Goal: Task Accomplishment & Management: Manage account settings

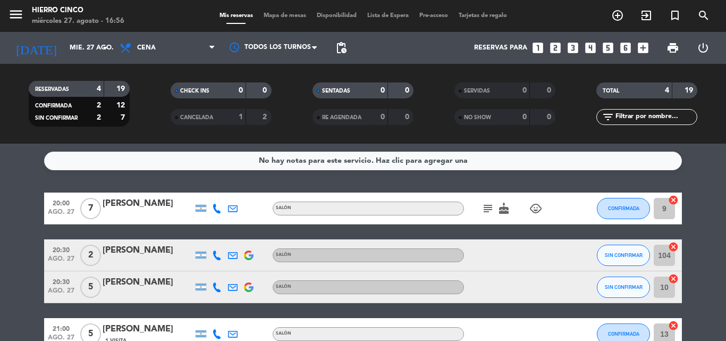
drag, startPoint x: 725, startPoint y: 168, endPoint x: 723, endPoint y: 178, distance: 9.8
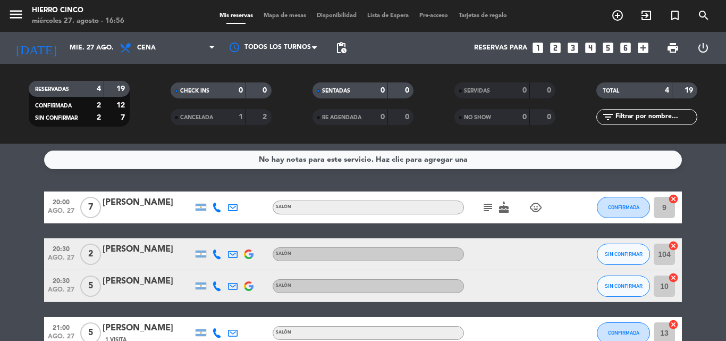
click at [490, 206] on icon "subject" at bounding box center [488, 207] width 13 height 13
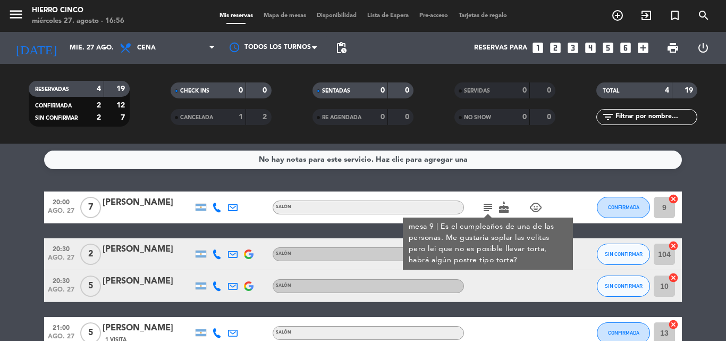
click at [490, 206] on icon "subject" at bounding box center [488, 207] width 13 height 13
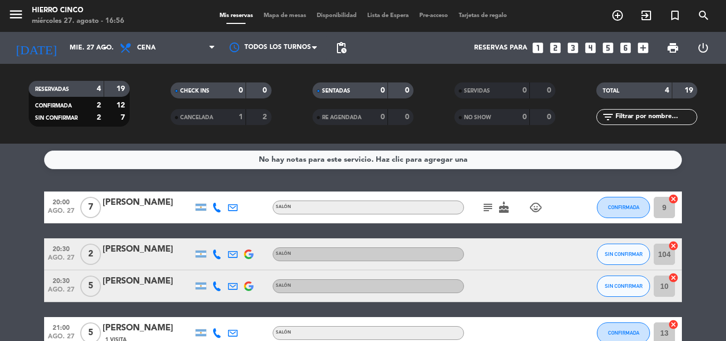
click at [490, 206] on icon "subject" at bounding box center [488, 207] width 13 height 13
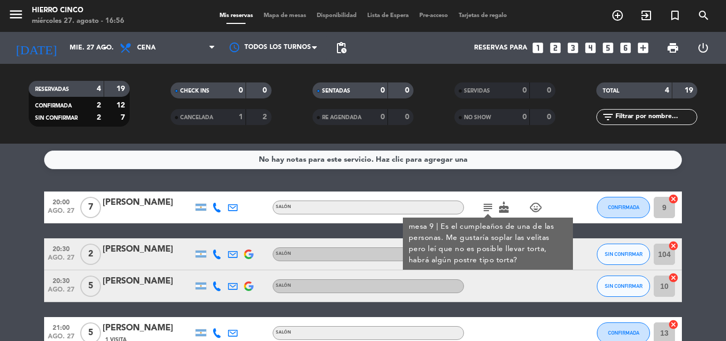
click at [491, 205] on icon "subject" at bounding box center [488, 207] width 13 height 13
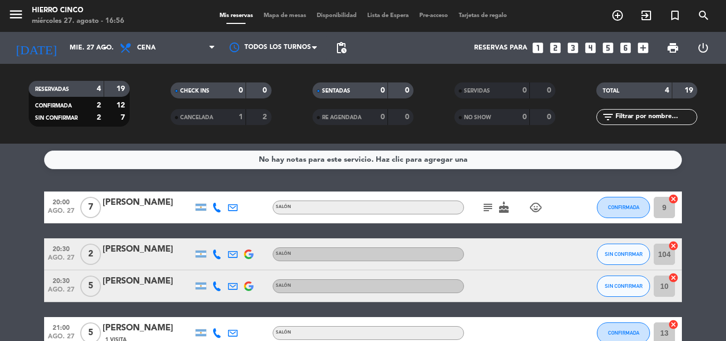
scroll to position [62, 0]
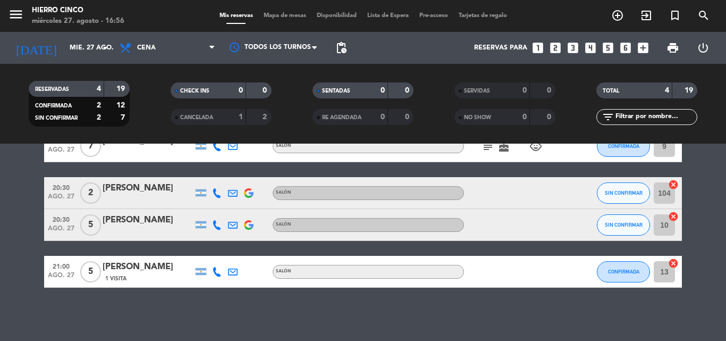
drag, startPoint x: 710, startPoint y: 198, endPoint x: 690, endPoint y: 332, distance: 136.0
click at [89, 40] on input "mié. 27 ago." at bounding box center [109, 48] width 90 height 18
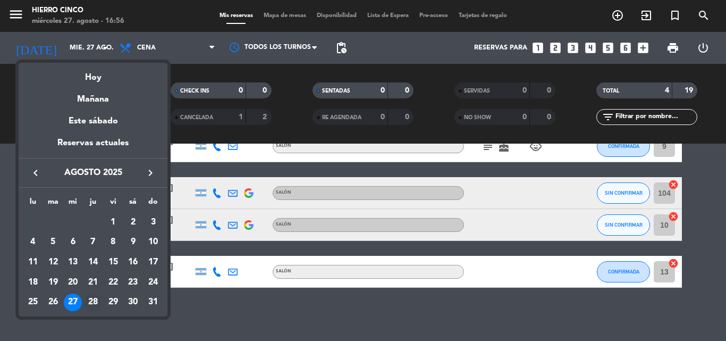
click at [84, 300] on div "28" at bounding box center [93, 303] width 18 height 18
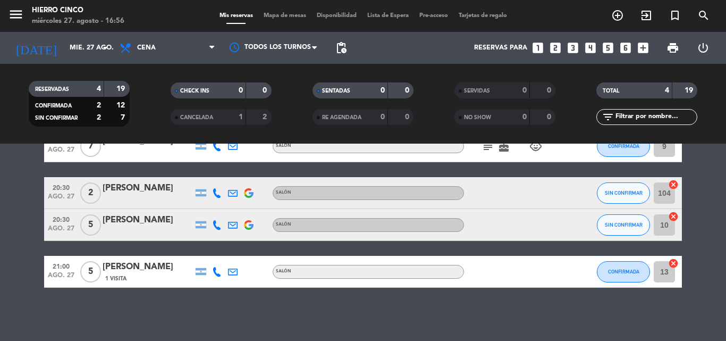
type input "jue. 28 ago."
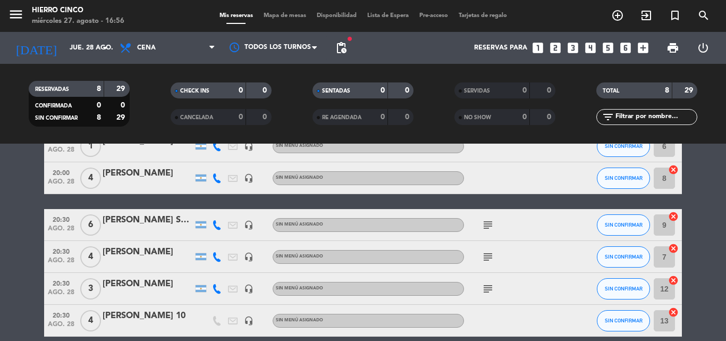
click at [272, 14] on span "Mapa de mesas" at bounding box center [284, 16] width 53 height 6
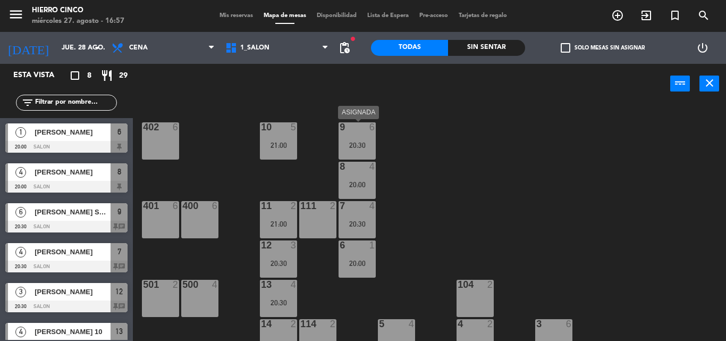
click at [356, 134] on div "9 6 20:30" at bounding box center [357, 140] width 37 height 37
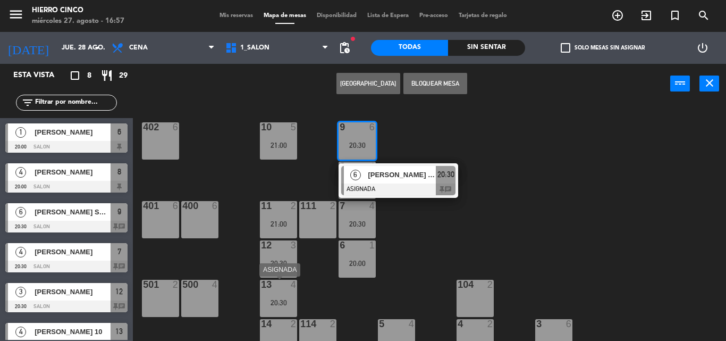
click at [278, 290] on div "13 4" at bounding box center [278, 285] width 37 height 11
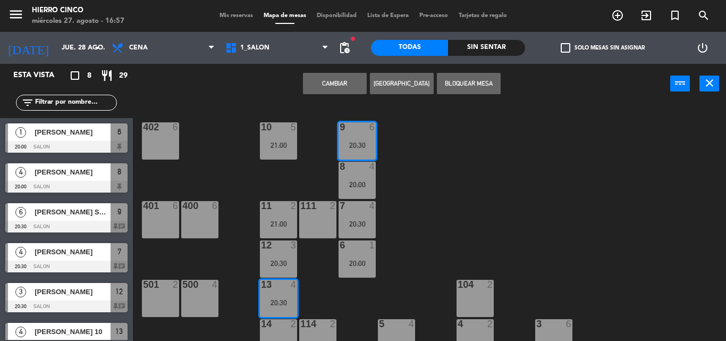
click at [325, 81] on button "Cambiar" at bounding box center [335, 83] width 64 height 21
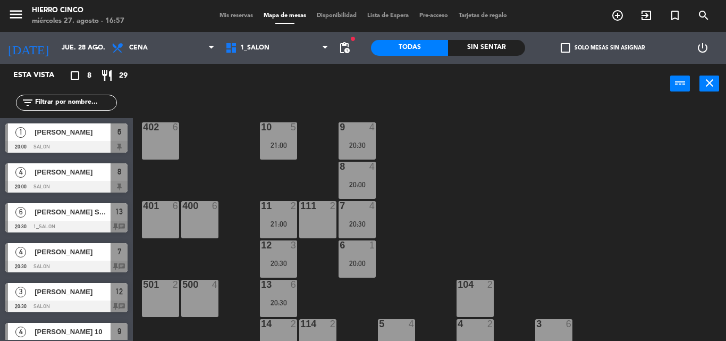
click at [437, 194] on div "402 6 9 4 20:30 10 5 21:00 8 4 20:00 401 6 400 6 7 4 20:30 11 2 21:00 111 2 6 1…" at bounding box center [433, 222] width 586 height 237
click at [465, 150] on div "402 6 9 4 20:30 10 5 21:00 8 4 20:00 401 6 400 6 7 4 20:30 11 2 21:00 111 2 6 1…" at bounding box center [433, 222] width 586 height 237
click at [375, 128] on div "4" at bounding box center [373, 127] width 6 height 10
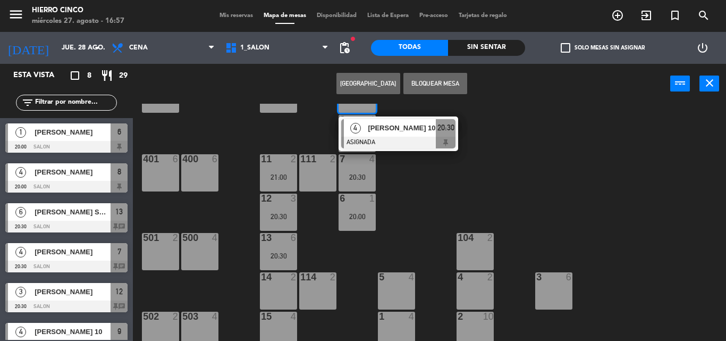
scroll to position [55, 0]
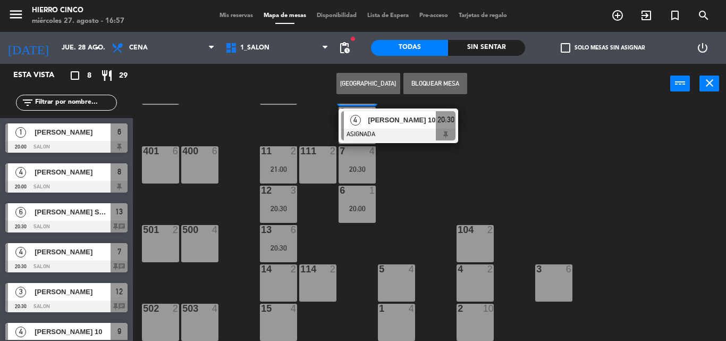
click at [531, 135] on div "402 6 9 4 20:30 4 [PERSON_NAME] 10 ASIGNADA 20:30 10 5 21:00 8 4 20:00 401 6 40…" at bounding box center [433, 222] width 586 height 237
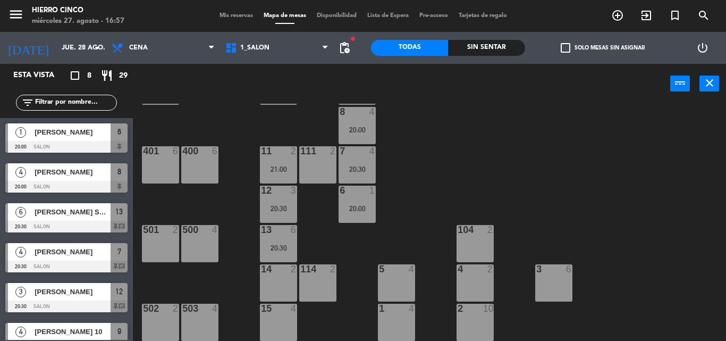
scroll to position [1, 0]
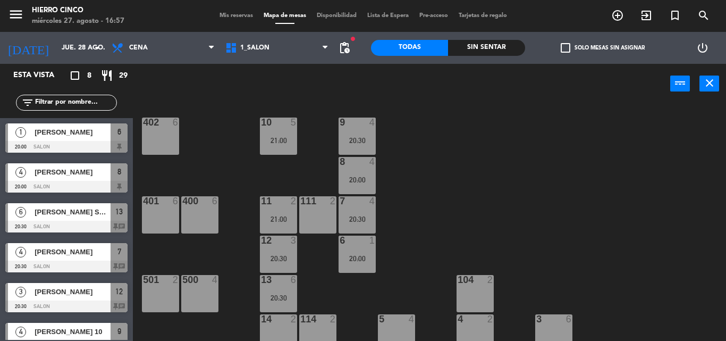
drag, startPoint x: 486, startPoint y: 154, endPoint x: 480, endPoint y: 111, distance: 43.5
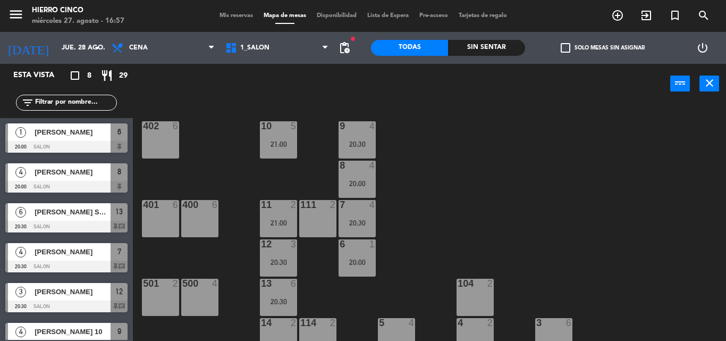
scroll to position [15, 0]
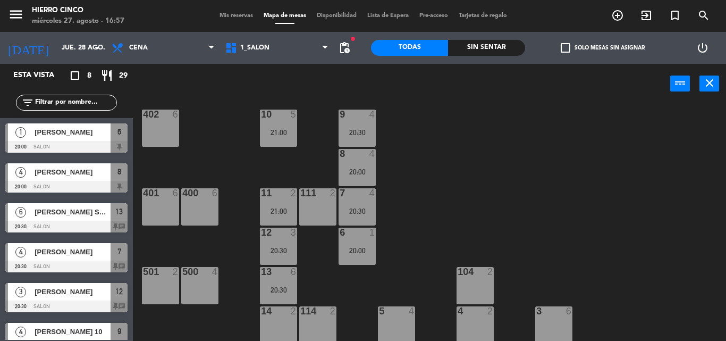
drag, startPoint x: 448, startPoint y: 187, endPoint x: 442, endPoint y: 215, distance: 29.3
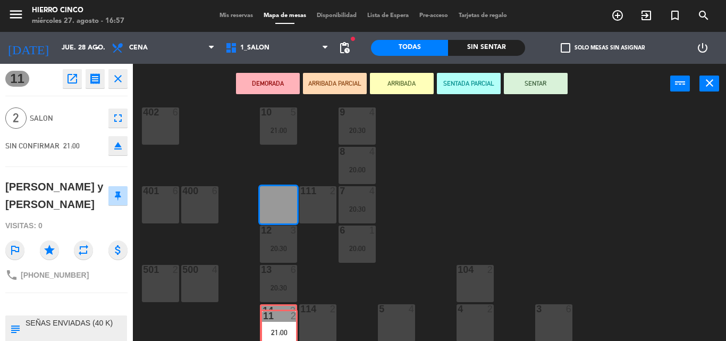
drag, startPoint x: 277, startPoint y: 203, endPoint x: 278, endPoint y: 325, distance: 122.8
click at [278, 325] on div "402 6 9 4 20:30 10 5 21:00 8 4 20:00 401 6 400 6 7 4 20:30 11 2 21:00 11 2 21:0…" at bounding box center [433, 222] width 586 height 237
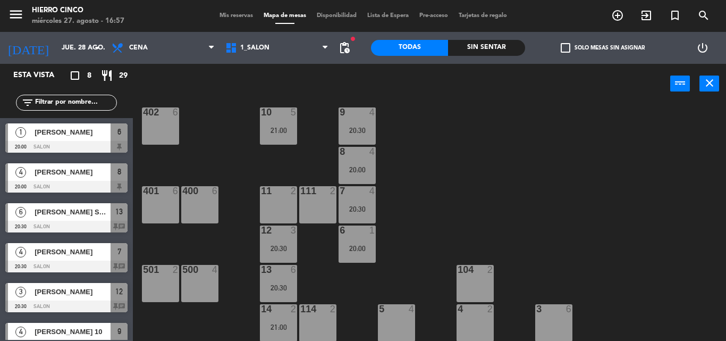
scroll to position [77, 0]
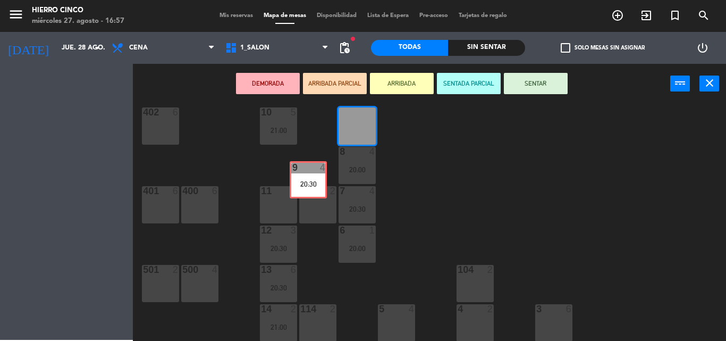
drag, startPoint x: 359, startPoint y: 128, endPoint x: 287, endPoint y: 205, distance: 106.1
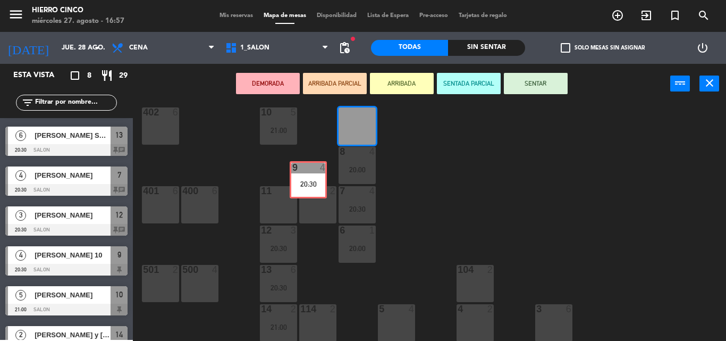
click at [287, 205] on div "11 2" at bounding box center [278, 204] width 37 height 37
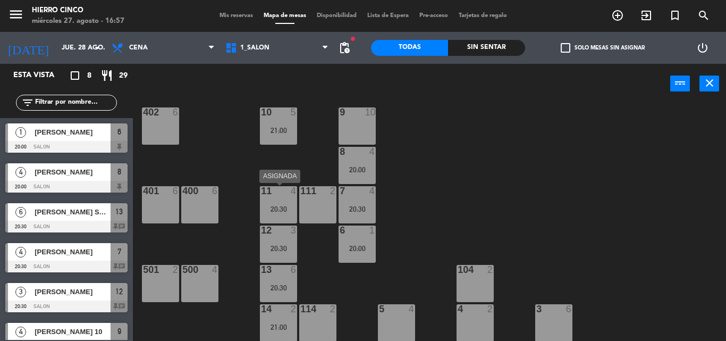
scroll to position [0, 0]
click at [290, 201] on div "11 2" at bounding box center [278, 204] width 37 height 37
click at [362, 109] on div at bounding box center [357, 112] width 18 height 10
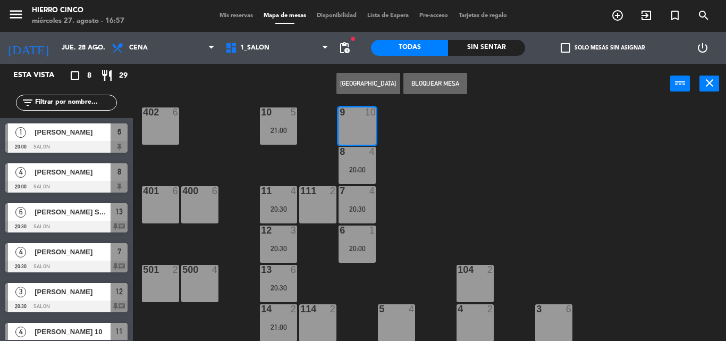
click at [454, 135] on div "402 6 9 10 10 5 21:00 8 4 20:00 401 6 400 6 7 4 20:30 11 4 20:30 111 2 6 1 20:0…" at bounding box center [433, 222] width 586 height 237
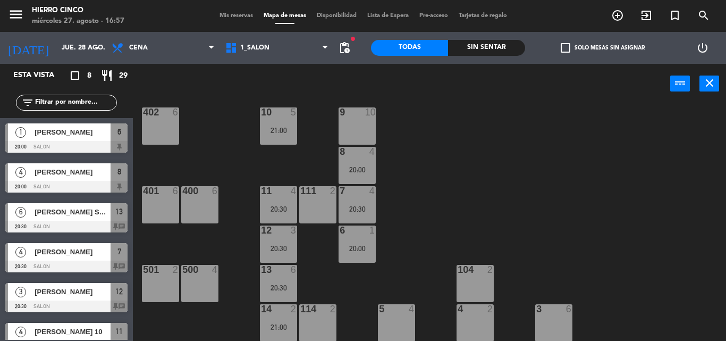
click at [316, 199] on div "111 2" at bounding box center [317, 204] width 37 height 37
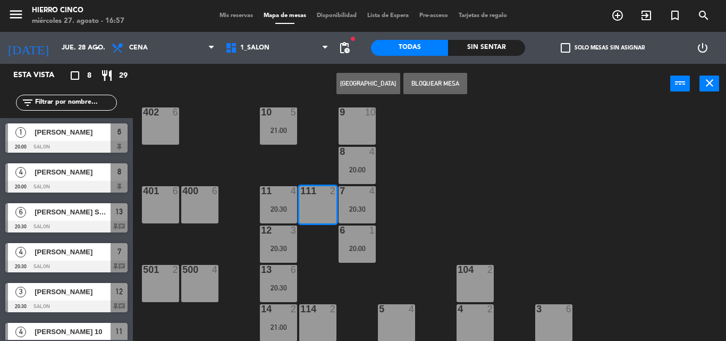
click at [424, 86] on button "Bloquear Mesa" at bounding box center [436, 83] width 64 height 21
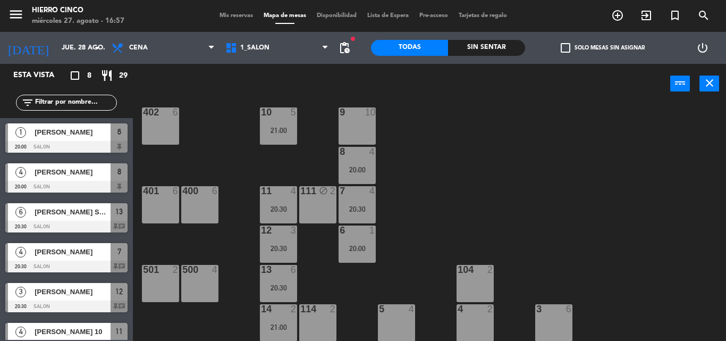
click at [495, 210] on div "402 6 9 10 10 5 21:00 8 4 20:00 401 6 400 6 7 4 20:30 11 4 20:30 111 block 2 6 …" at bounding box center [433, 222] width 586 height 237
click at [57, 56] on input "jue. 28 ago." at bounding box center [101, 48] width 90 height 18
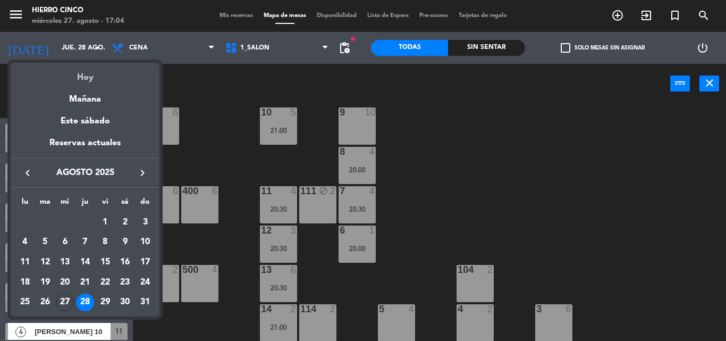
click at [83, 79] on div "Hoy" at bounding box center [85, 74] width 149 height 22
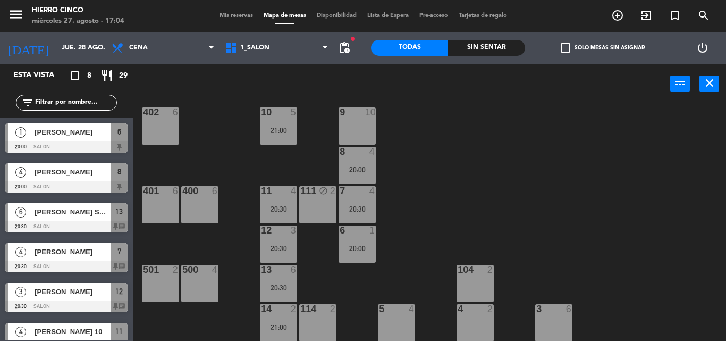
type input "mié. 27 ago."
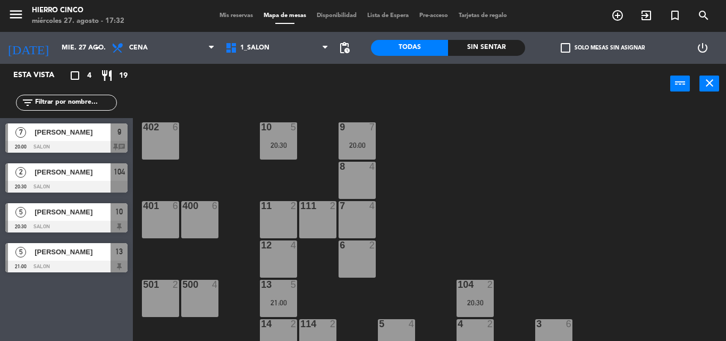
drag, startPoint x: 457, startPoint y: 58, endPoint x: 658, endPoint y: 0, distance: 208.8
click at [469, 60] on div "Todas Sin sentar" at bounding box center [448, 48] width 154 height 32
click at [233, 15] on span "Mis reservas" at bounding box center [236, 16] width 44 height 6
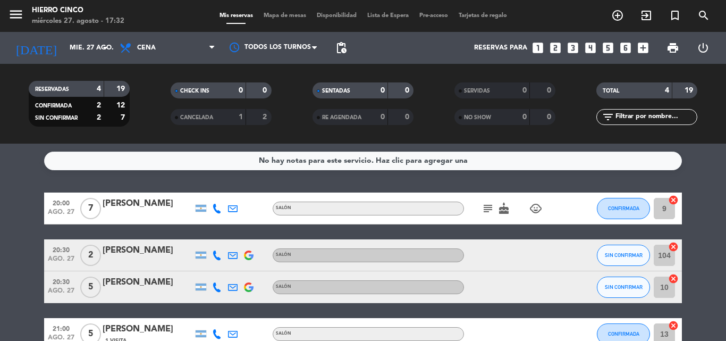
click at [724, 306] on bookings-row "20:00 [DATE] 7 [PERSON_NAME] Salón subject cake child_care CONFIRMADA 9 cancel …" at bounding box center [363, 270] width 726 height 157
click at [574, 50] on icon "looks_3" at bounding box center [573, 48] width 14 height 14
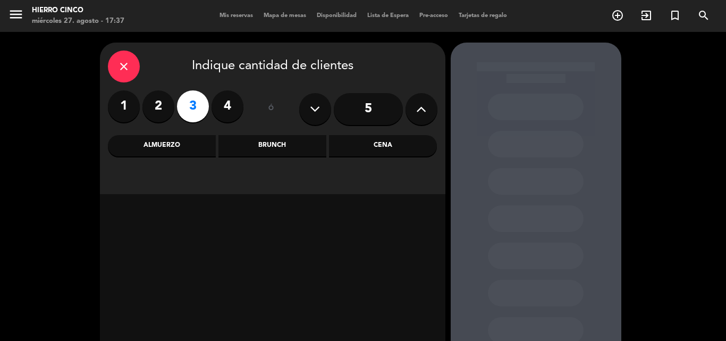
click at [404, 147] on div "Cena" at bounding box center [383, 145] width 108 height 21
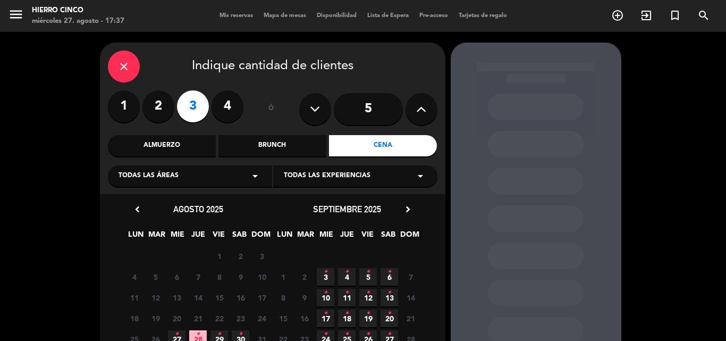
click at [249, 177] on icon "arrow_drop_down" at bounding box center [255, 176] width 13 height 13
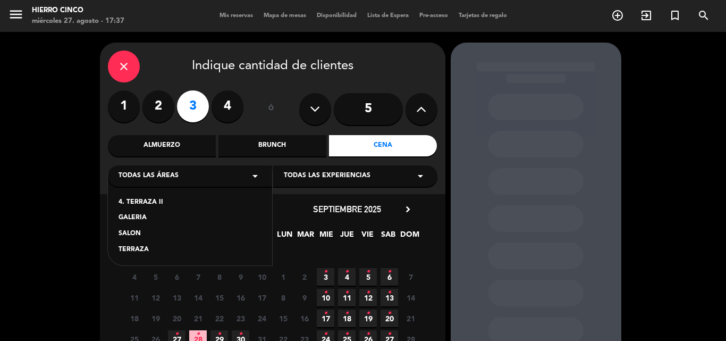
click at [138, 234] on div "SALON" at bounding box center [190, 234] width 143 height 11
click at [138, 234] on div "chevron_left [DATE] LUN MAR MIE JUE VIE SAB DOM 28 29 30 31 1 2 3 4 5 6 7 8 9 1…" at bounding box center [273, 286] width 346 height 184
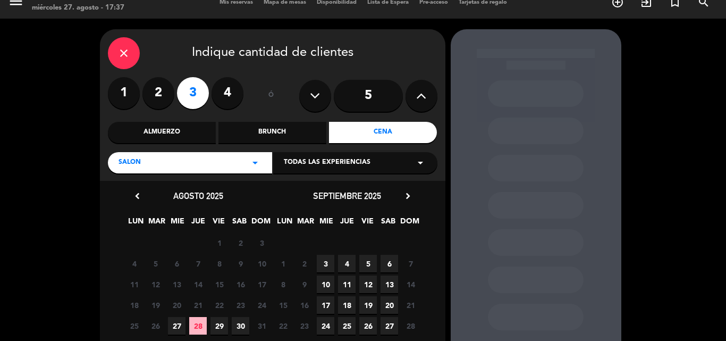
scroll to position [12, 0]
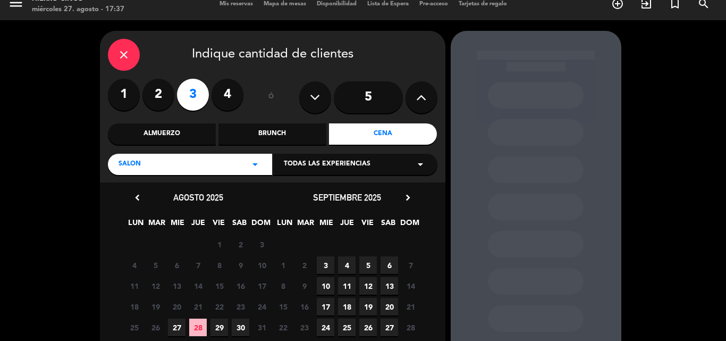
click at [178, 329] on span "27" at bounding box center [177, 328] width 18 height 18
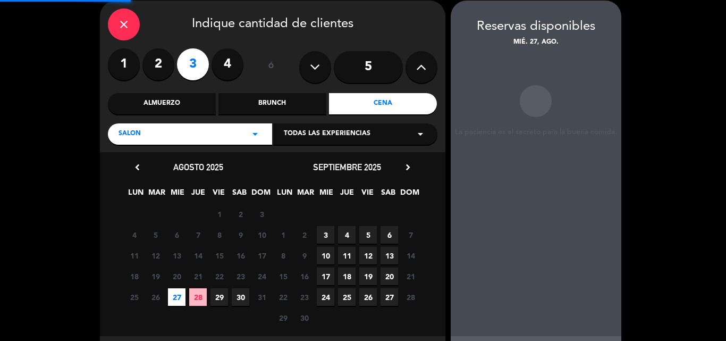
scroll to position [43, 0]
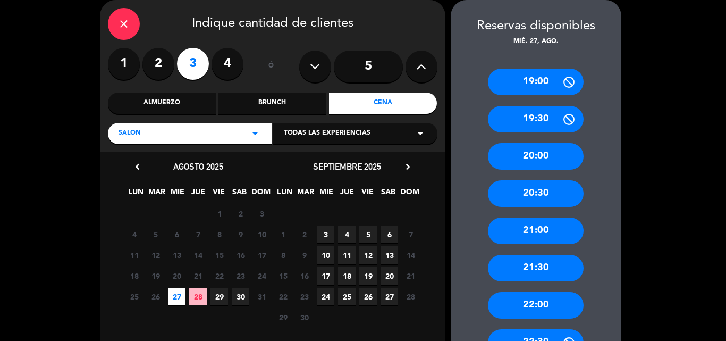
click at [533, 189] on div "20:30" at bounding box center [536, 193] width 96 height 27
click at [0, 0] on div at bounding box center [0, 0] width 0 height 0
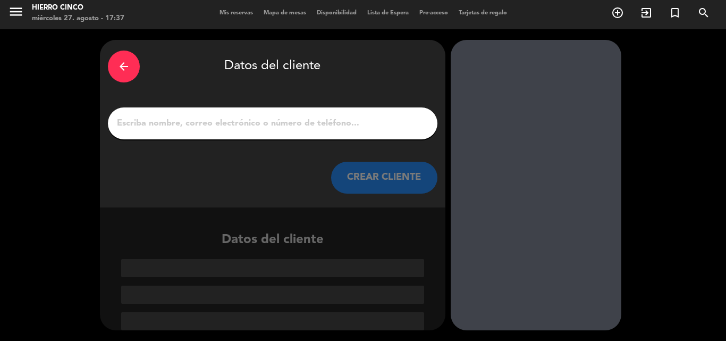
click at [258, 119] on input "1" at bounding box center [273, 123] width 314 height 15
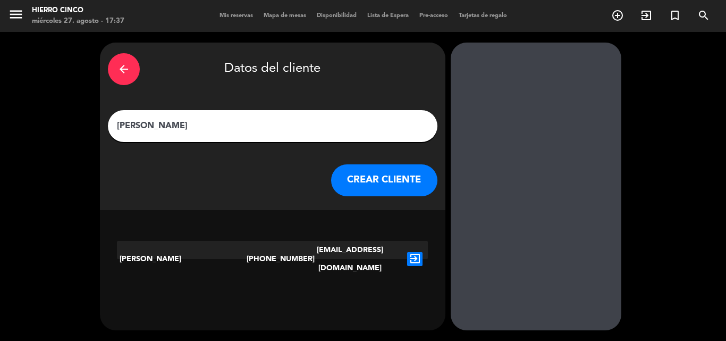
type input "[PERSON_NAME]"
click at [409, 252] on icon "exit_to_app" at bounding box center [414, 259] width 15 height 14
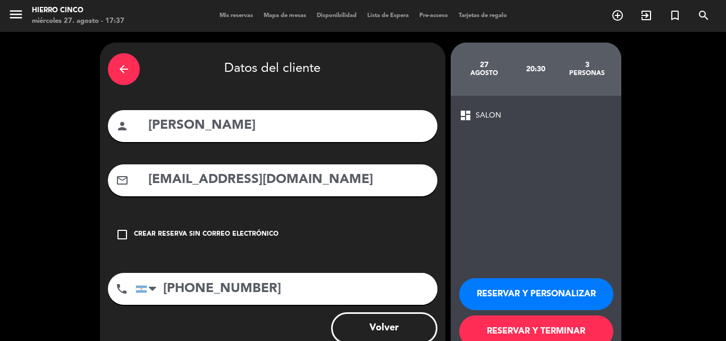
click at [121, 234] on icon "check_box_outline_blank" at bounding box center [122, 234] width 13 height 13
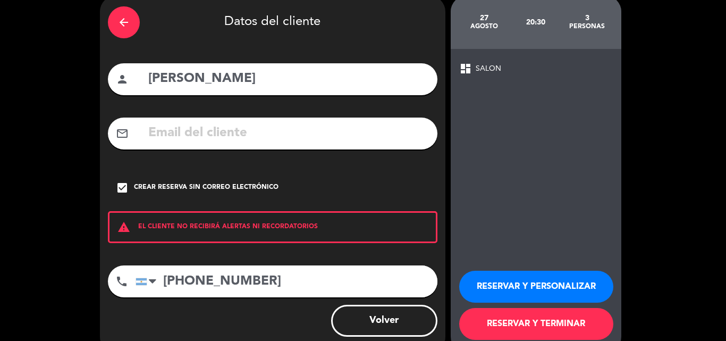
scroll to position [52, 0]
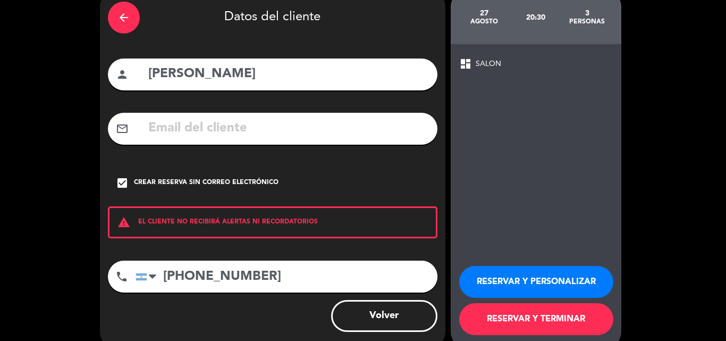
click at [526, 319] on button "RESERVAR Y TERMINAR" at bounding box center [536, 319] width 154 height 32
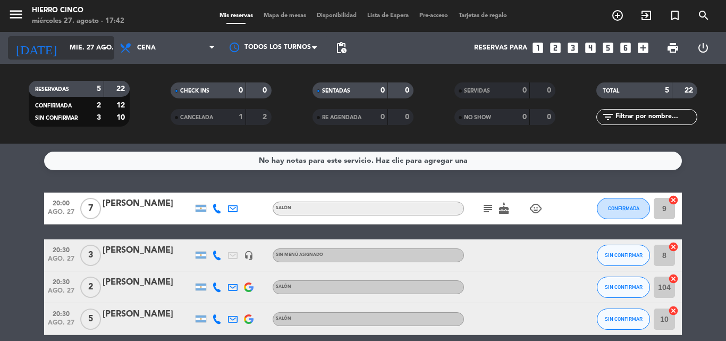
click at [64, 48] on input "mié. 27 ago." at bounding box center [109, 48] width 90 height 18
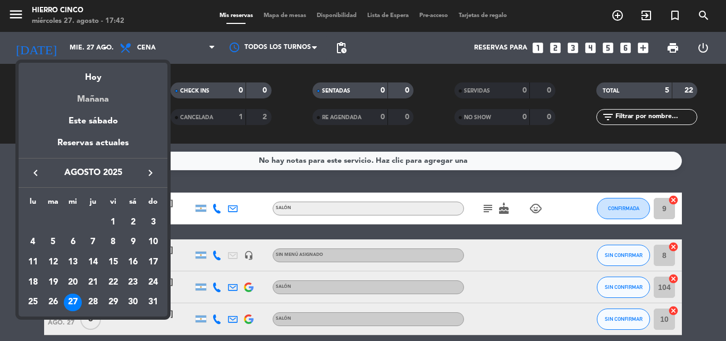
click at [95, 102] on div "Mañana" at bounding box center [93, 96] width 149 height 22
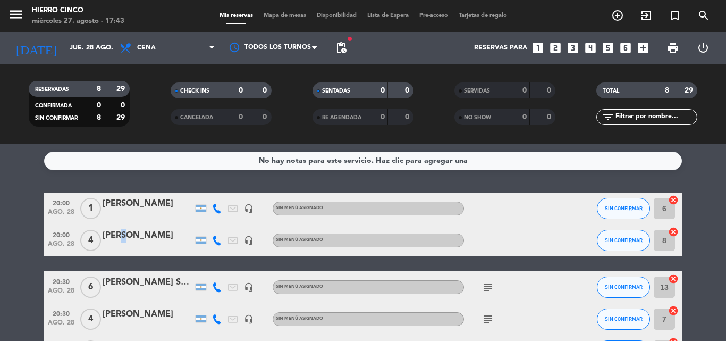
click at [118, 239] on div "[PERSON_NAME]" at bounding box center [148, 236] width 90 height 14
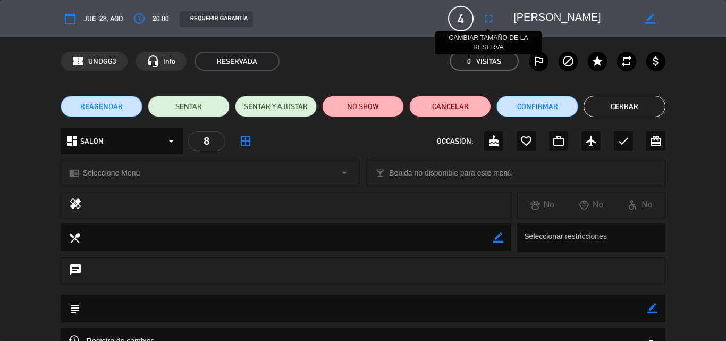
click at [483, 14] on icon "fullscreen" at bounding box center [488, 18] width 13 height 13
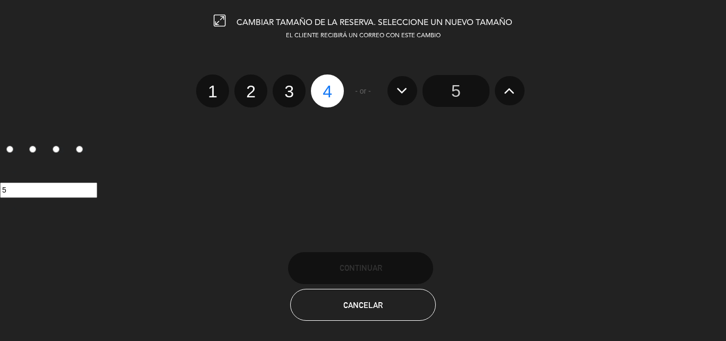
click at [455, 91] on input "5" at bounding box center [456, 91] width 67 height 32
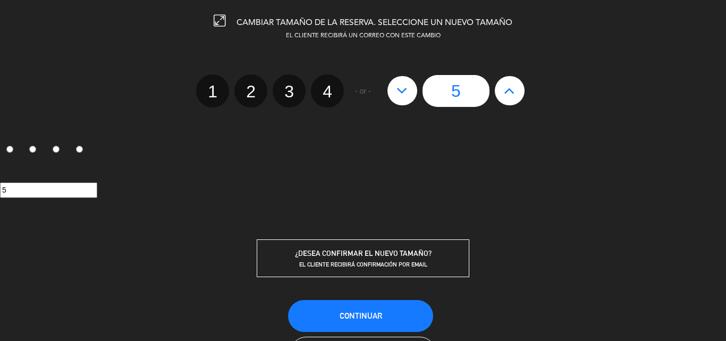
click at [454, 91] on input "5" at bounding box center [456, 91] width 67 height 32
click at [362, 317] on span "Continuar" at bounding box center [361, 315] width 43 height 9
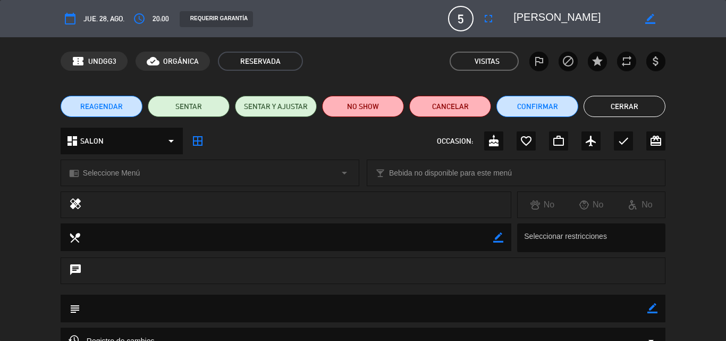
click at [643, 110] on button "Cerrar" at bounding box center [625, 106] width 82 height 21
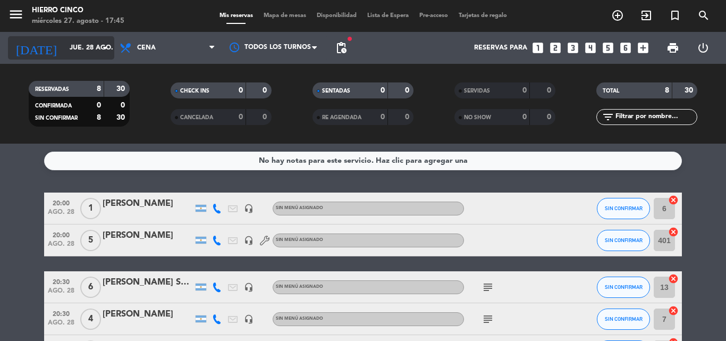
click at [64, 49] on input "jue. 28 ago." at bounding box center [109, 48] width 90 height 18
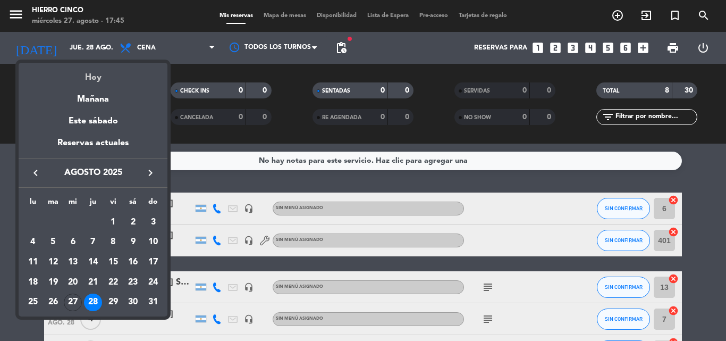
click at [94, 79] on div "Hoy" at bounding box center [93, 74] width 149 height 22
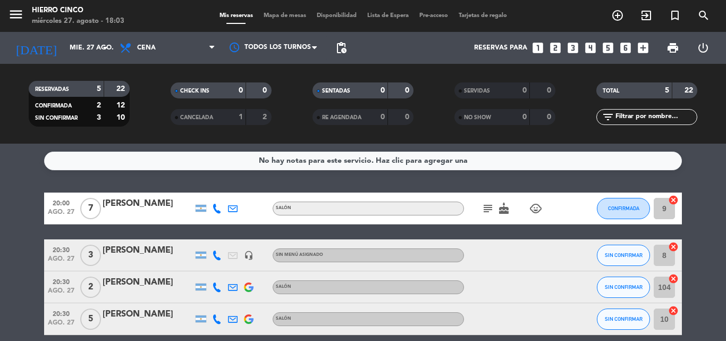
click at [485, 211] on icon "subject" at bounding box center [488, 208] width 13 height 13
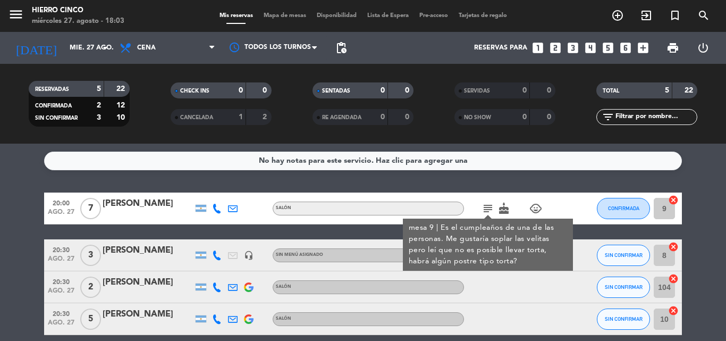
click at [485, 211] on icon "subject" at bounding box center [488, 208] width 13 height 13
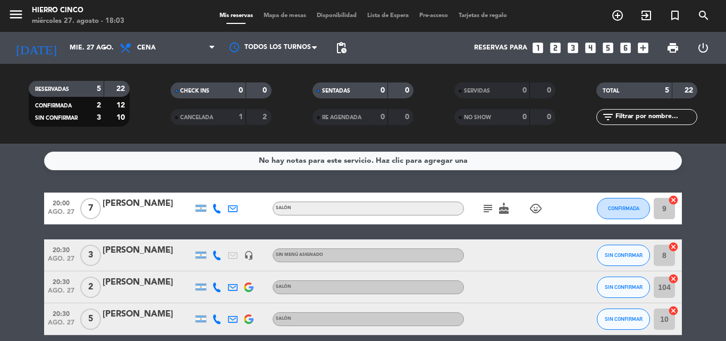
click at [485, 211] on icon "subject" at bounding box center [488, 208] width 13 height 13
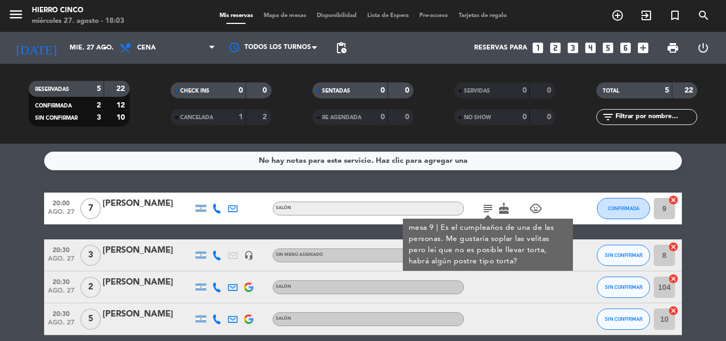
click at [4, 237] on bookings-row "20:00 [DATE] 7 [PERSON_NAME] Salón subject mesa 9 | Es el cumpleaños de una de …" at bounding box center [363, 286] width 726 height 189
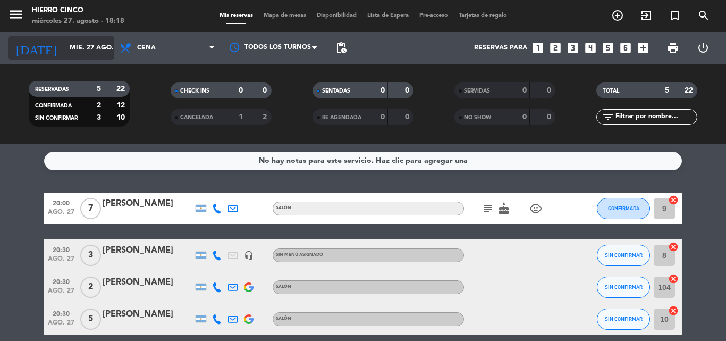
click at [83, 48] on input "mié. 27 ago." at bounding box center [109, 48] width 90 height 18
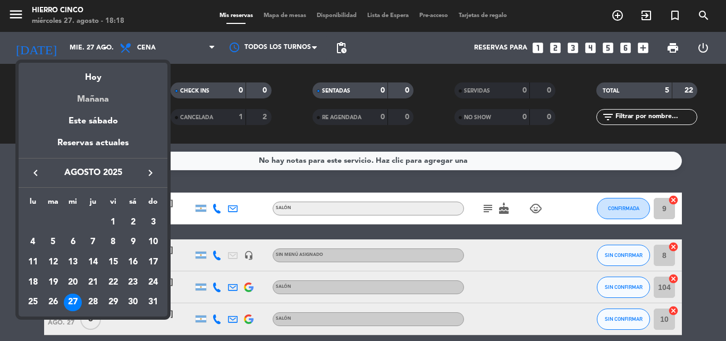
click at [95, 99] on div "Mañana" at bounding box center [93, 96] width 149 height 22
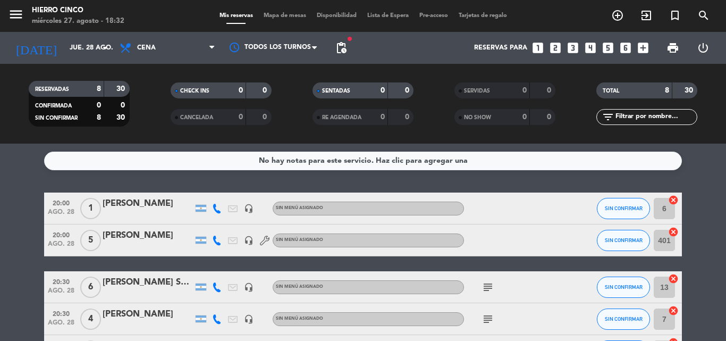
click at [12, 229] on bookings-row "20:00 [DATE] 1 [PERSON_NAME] headset_mic Sin menú asignado SIN CONFIRMAR 6 canc…" at bounding box center [363, 334] width 726 height 285
click at [64, 51] on input "jue. 28 ago." at bounding box center [109, 48] width 90 height 18
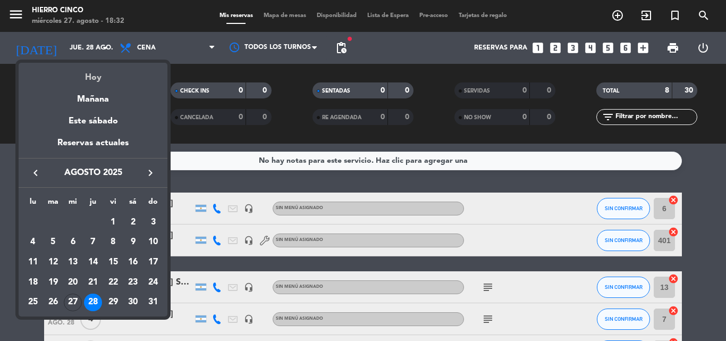
click at [91, 82] on div "Hoy" at bounding box center [93, 74] width 149 height 22
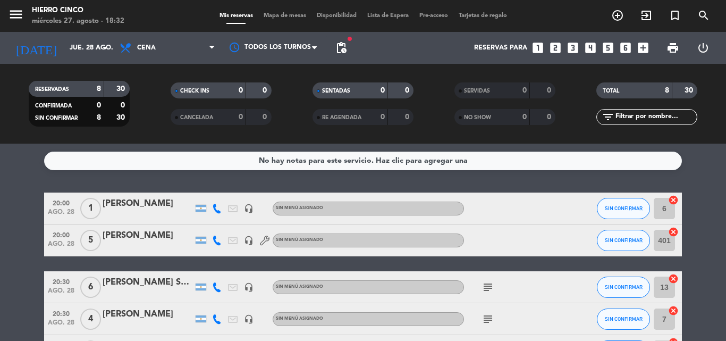
type input "mié. 27 ago."
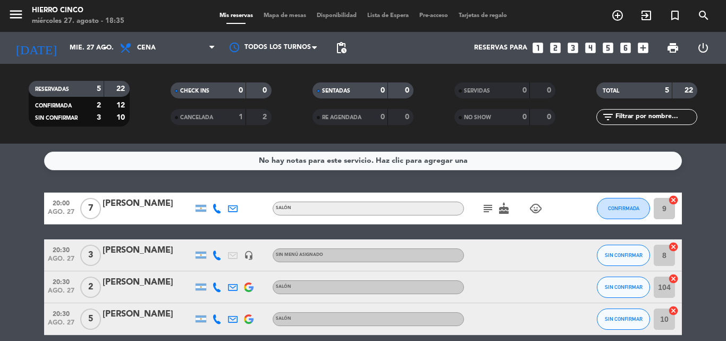
click at [489, 208] on icon "subject" at bounding box center [488, 208] width 13 height 13
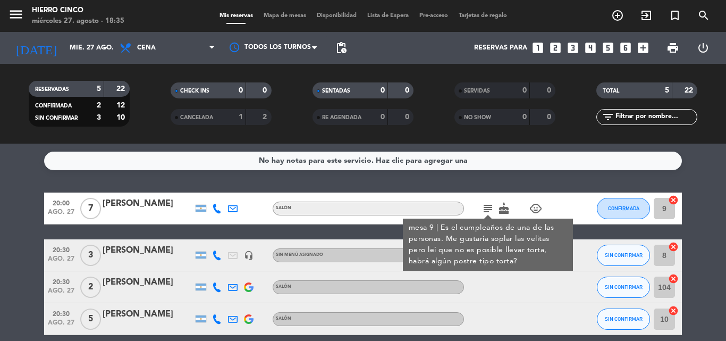
click at [489, 208] on icon "subject" at bounding box center [488, 208] width 13 height 13
